Goal: Task Accomplishment & Management: Manage account settings

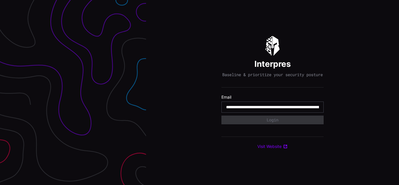
click at [273, 110] on input "**********" at bounding box center [272, 107] width 93 height 5
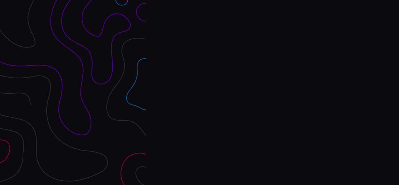
click at [200, 93] on div "Interpres Baseline & prioritize your security posture Email Login Visit Website" at bounding box center [272, 92] width 253 height 185
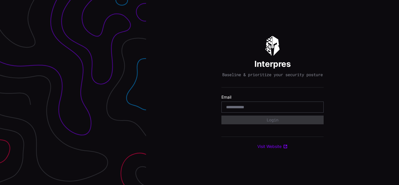
click at [200, 93] on div "Interpres Baseline & prioritize your security posture Email Login Visit Website" at bounding box center [272, 92] width 253 height 185
